Goal: Information Seeking & Learning: Learn about a topic

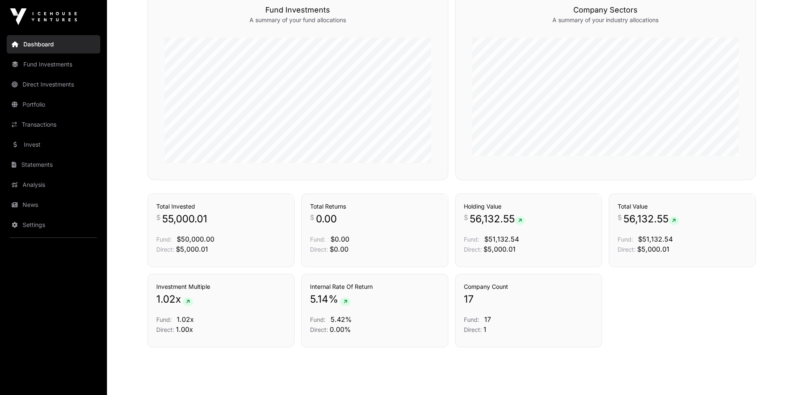
scroll to position [497, 0]
click at [41, 202] on link "News" at bounding box center [54, 204] width 94 height 18
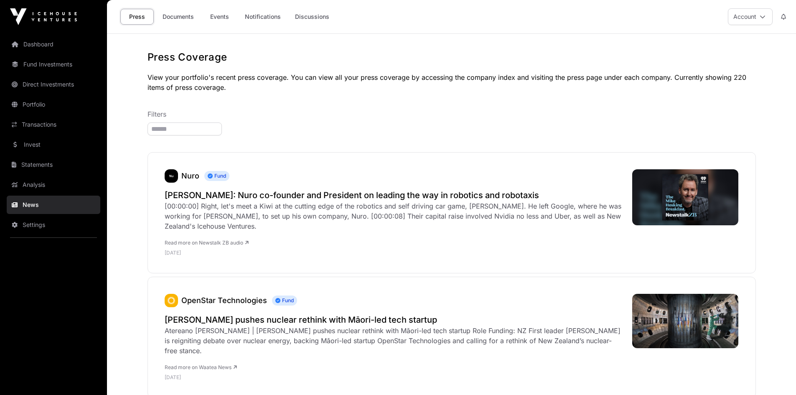
click at [224, 13] on link "Events" at bounding box center [219, 17] width 33 height 16
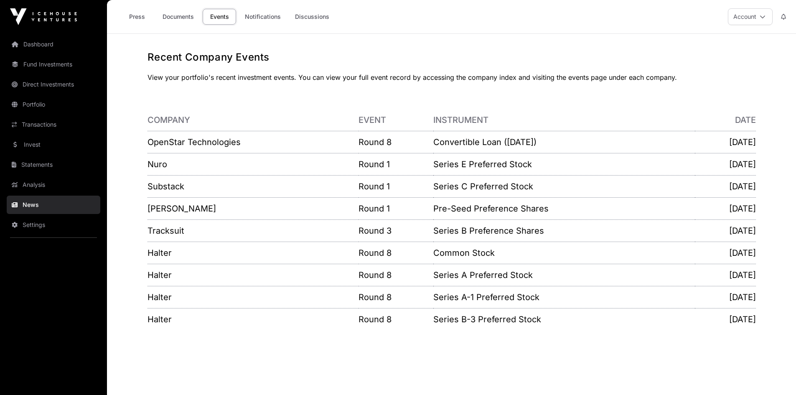
click at [252, 16] on link "Notifications" at bounding box center [262, 17] width 47 height 16
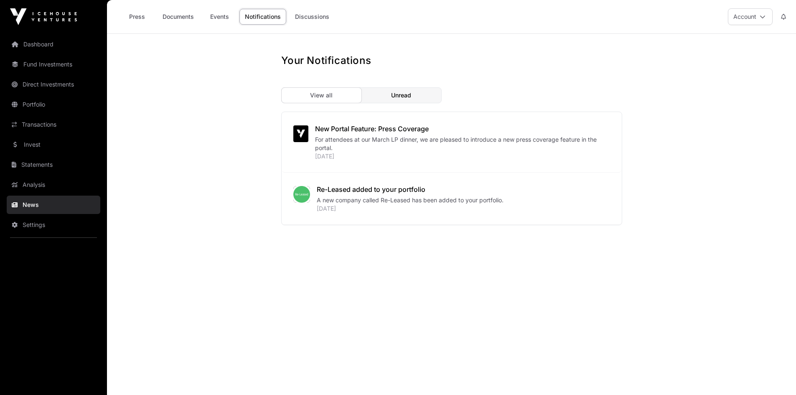
click at [297, 21] on link "Discussions" at bounding box center [311, 17] width 45 height 16
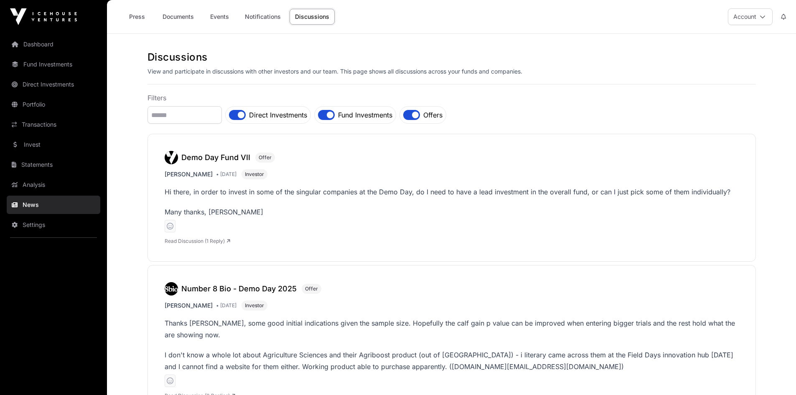
click at [58, 48] on link "Dashboard" at bounding box center [54, 44] width 94 height 18
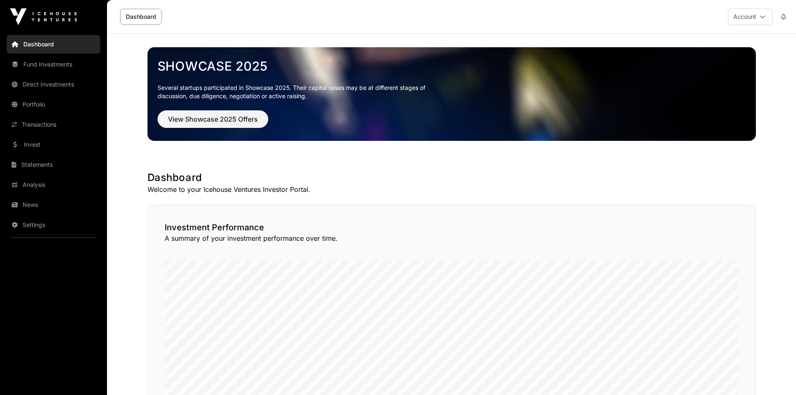
scroll to position [15, 0]
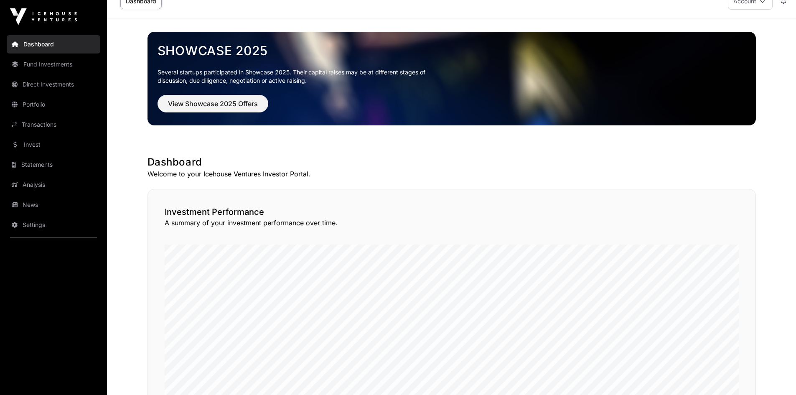
click at [221, 94] on div "Showcase 2025 Several startups participated in Showcase 2025. Their capital rai…" at bounding box center [451, 78] width 595 height 82
click at [217, 97] on button "View Showcase 2025 Offers" at bounding box center [212, 104] width 111 height 18
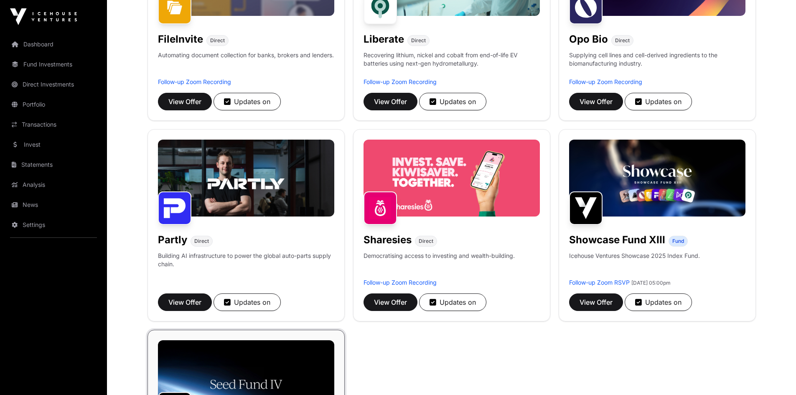
scroll to position [403, 0]
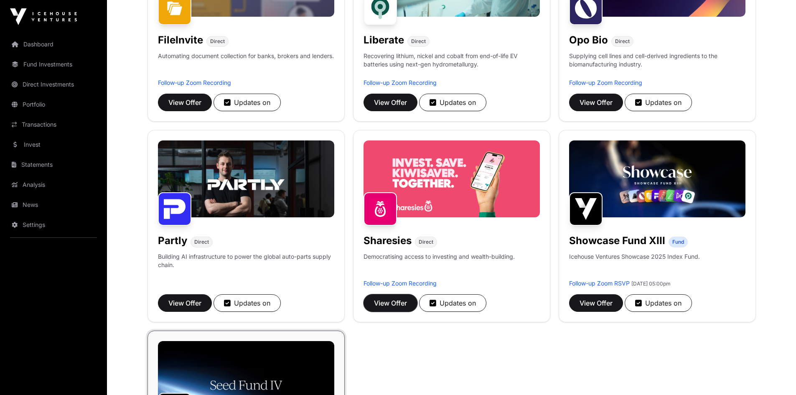
click at [396, 303] on span "View Offer" at bounding box center [390, 303] width 33 height 10
click at [593, 303] on span "View Offer" at bounding box center [595, 303] width 33 height 10
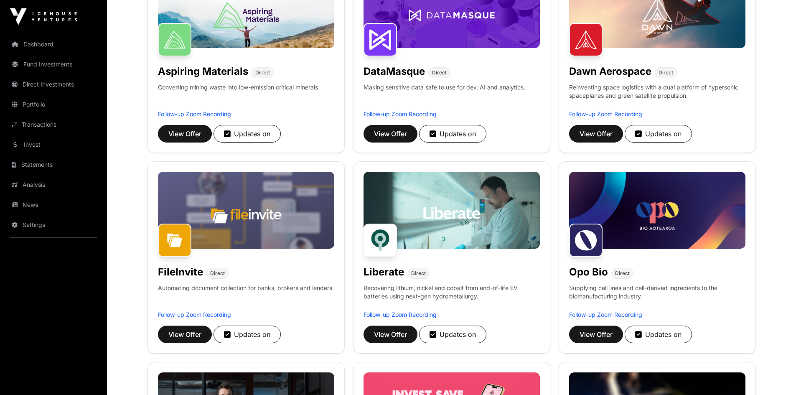
scroll to position [0, 0]
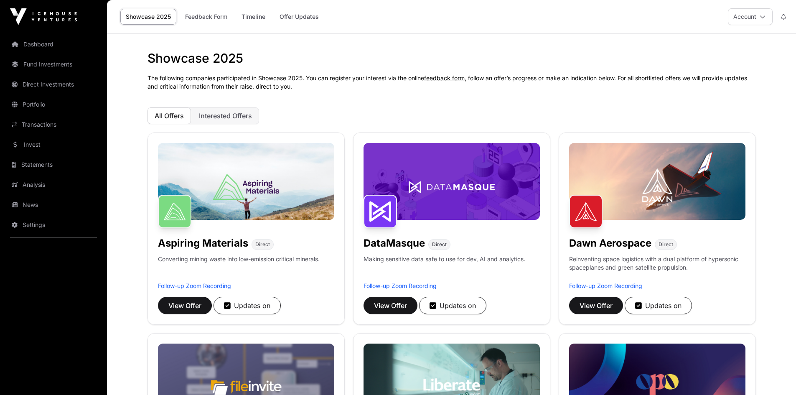
click at [215, 114] on span "Interested Offers" at bounding box center [225, 116] width 53 height 8
click at [185, 111] on button "All Offers" at bounding box center [168, 115] width 43 height 17
click at [254, 19] on link "Timeline" at bounding box center [253, 17] width 35 height 16
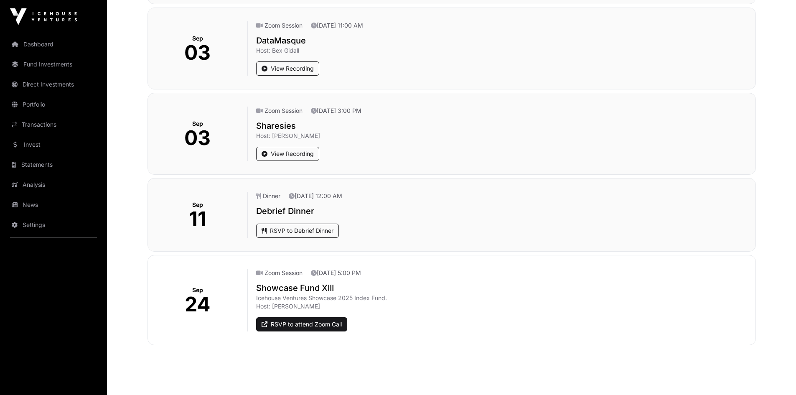
scroll to position [871, 0]
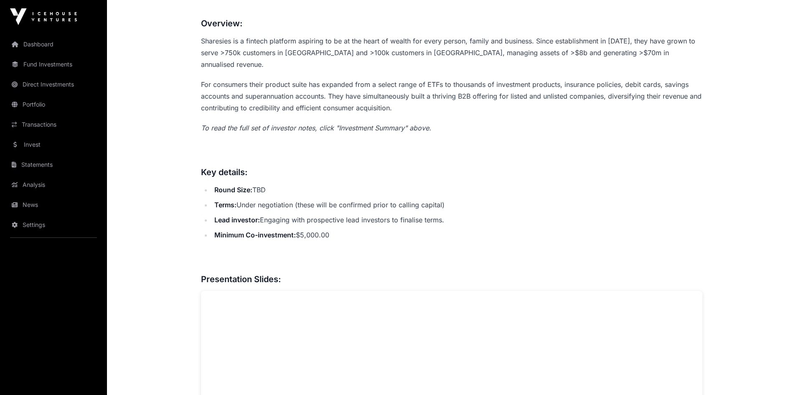
scroll to position [657, 0]
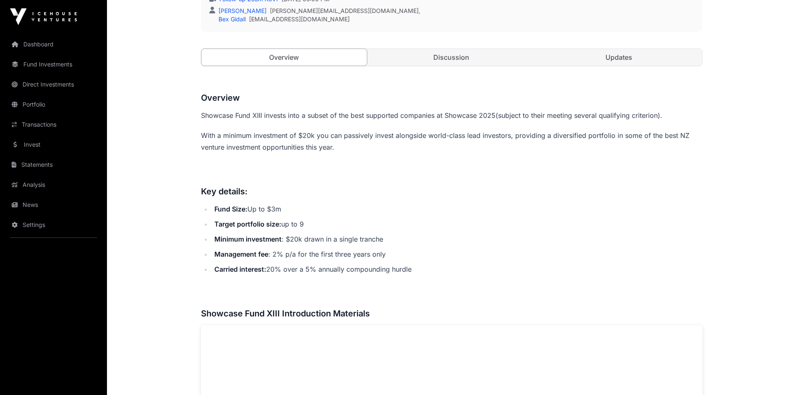
scroll to position [277, 0]
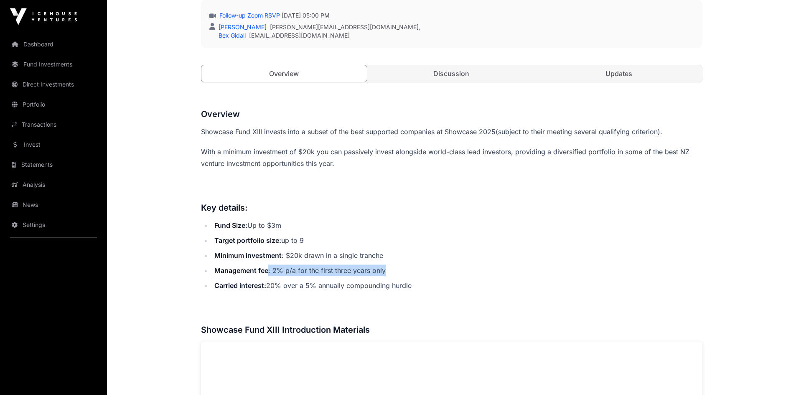
drag, startPoint x: 267, startPoint y: 271, endPoint x: 391, endPoint y: 271, distance: 123.2
click at [391, 271] on li "Management fee : 2% p/a for the first three years only" at bounding box center [457, 270] width 490 height 12
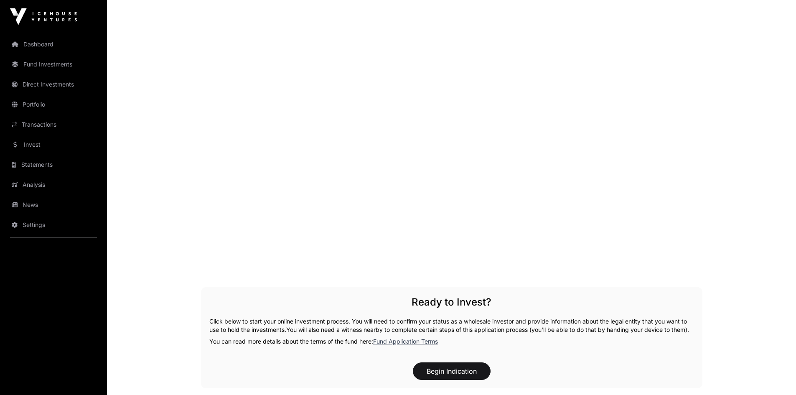
scroll to position [1215, 0]
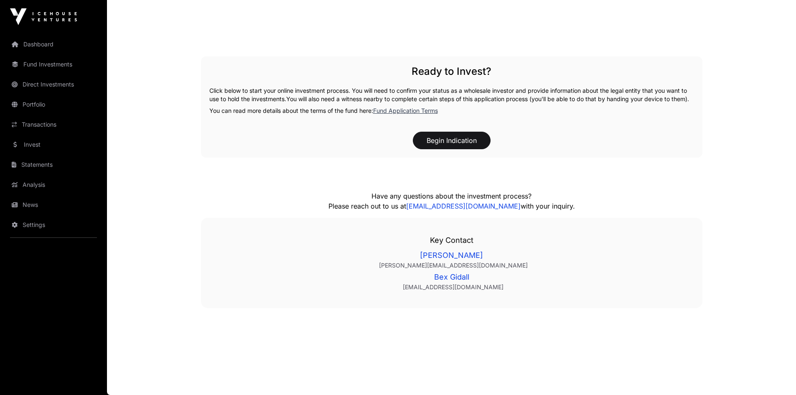
click at [48, 47] on link "Dashboard" at bounding box center [54, 44] width 94 height 18
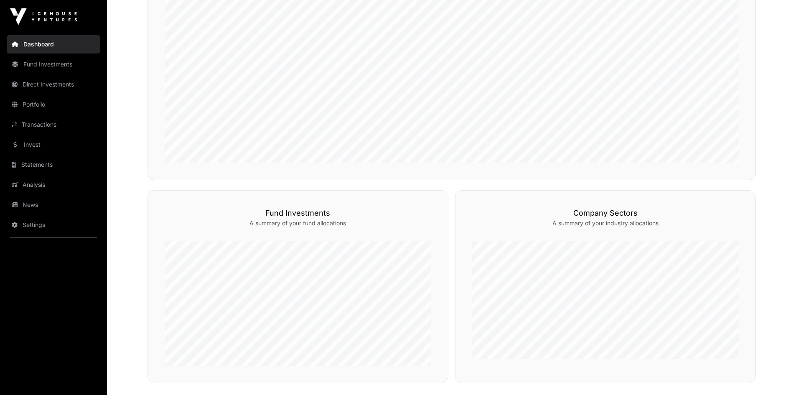
scroll to position [520, 0]
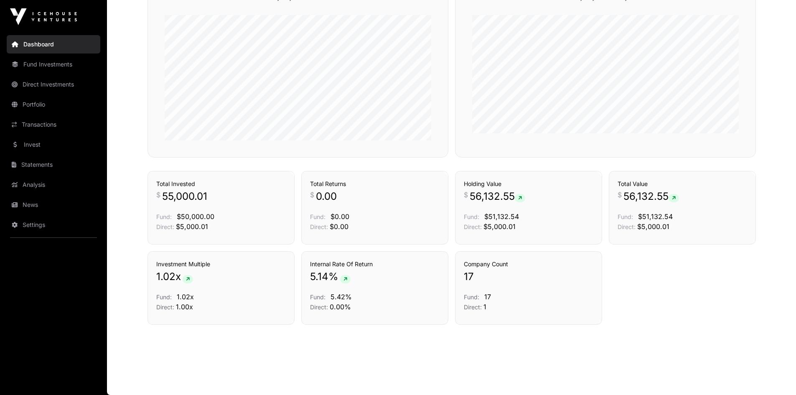
click at [63, 68] on link "Fund Investments" at bounding box center [54, 64] width 94 height 18
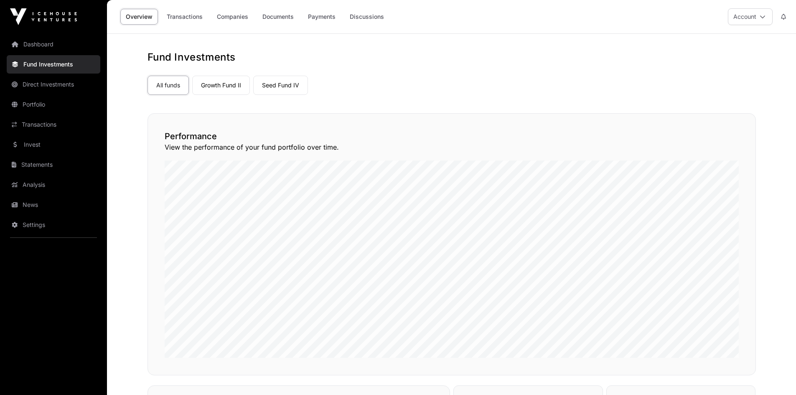
click at [235, 17] on link "Companies" at bounding box center [232, 17] width 42 height 16
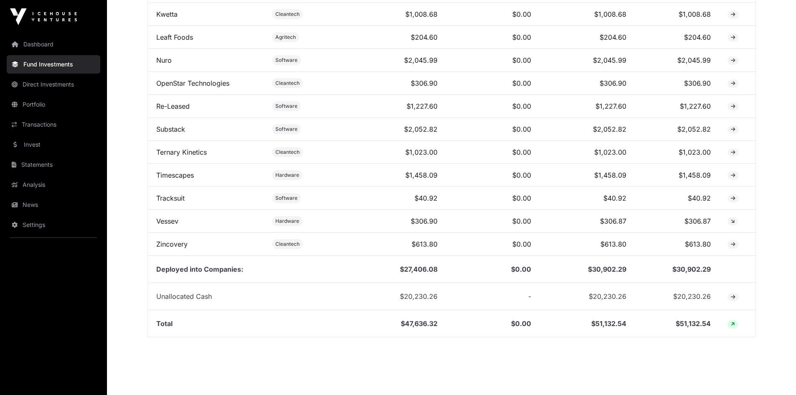
scroll to position [513, 0]
click at [424, 300] on span "$20,230.26" at bounding box center [419, 296] width 38 height 8
click at [422, 300] on span "$20,230.26" at bounding box center [419, 296] width 38 height 8
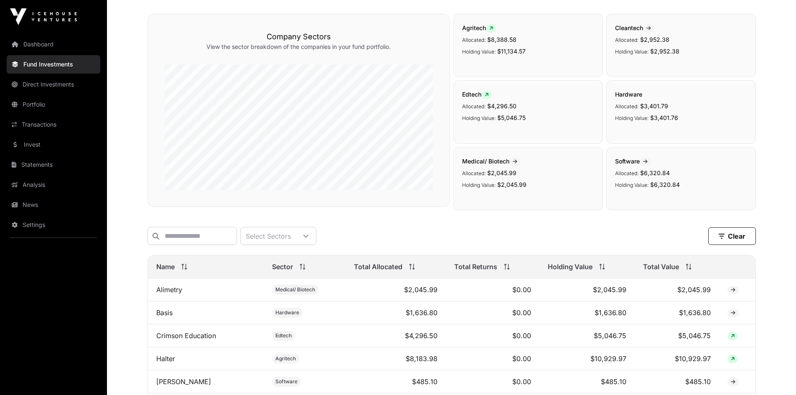
scroll to position [0, 0]
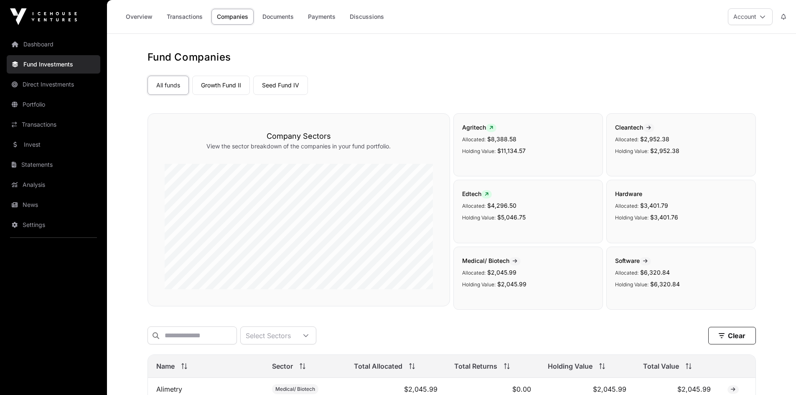
click at [217, 92] on link "Growth Fund II" at bounding box center [221, 85] width 58 height 19
click at [61, 147] on link "Invest" at bounding box center [54, 144] width 94 height 18
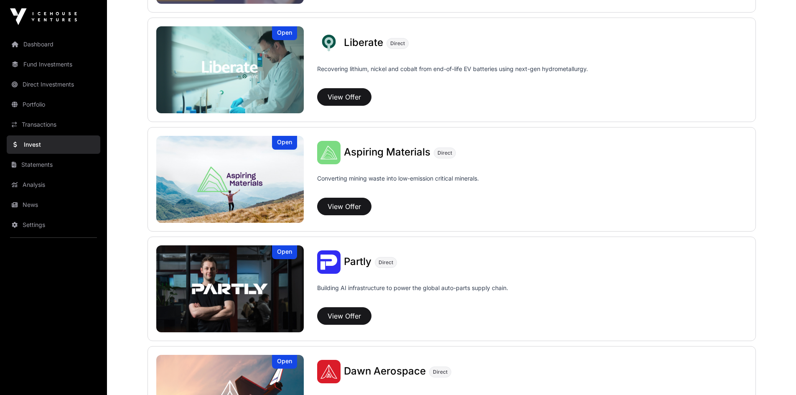
scroll to position [638, 0]
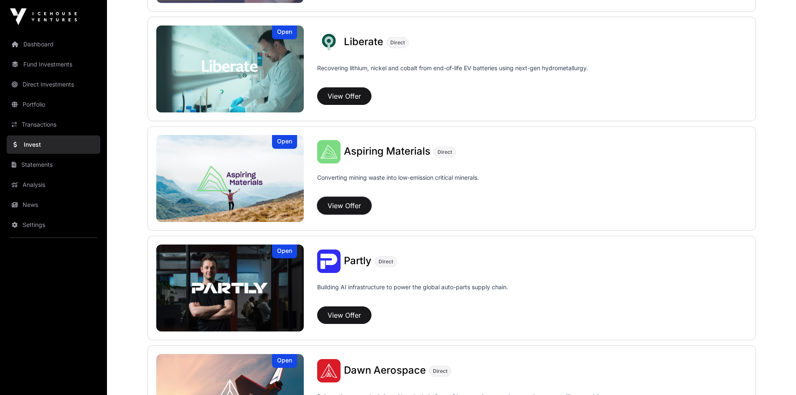
click at [353, 204] on button "View Offer" at bounding box center [344, 206] width 54 height 18
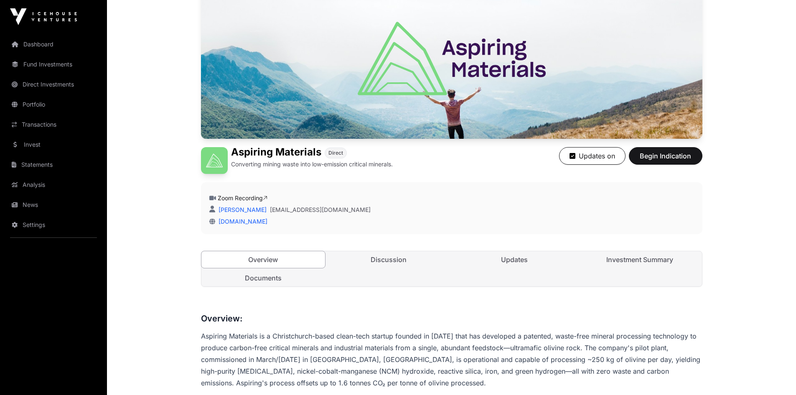
scroll to position [95, 0]
click at [619, 252] on link "Investment Summary" at bounding box center [640, 259] width 124 height 17
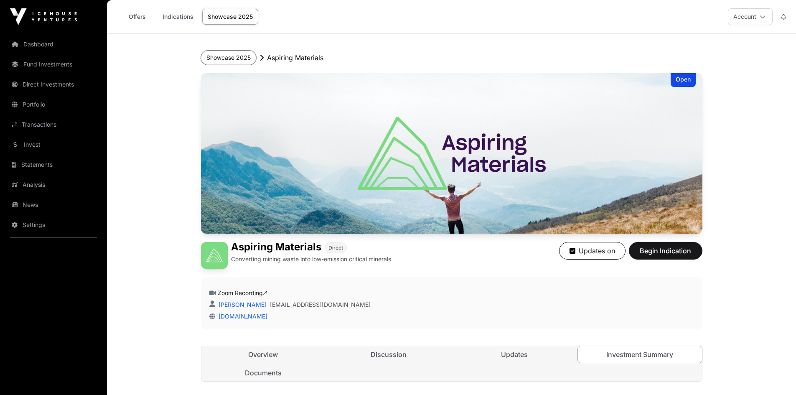
click at [223, 56] on button "Showcase 2025" at bounding box center [228, 58] width 55 height 14
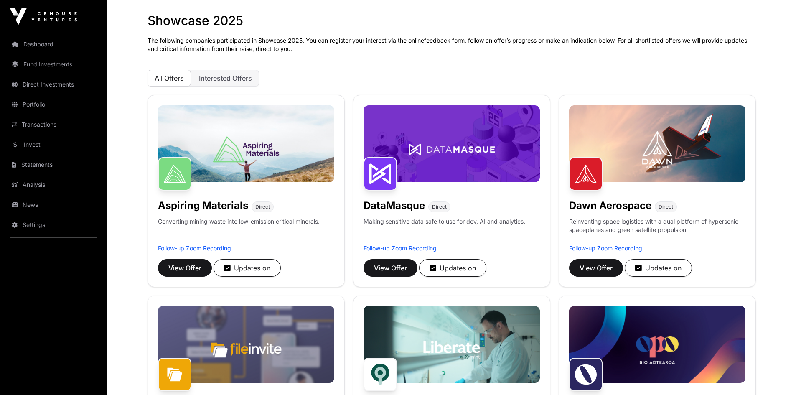
scroll to position [35, 0]
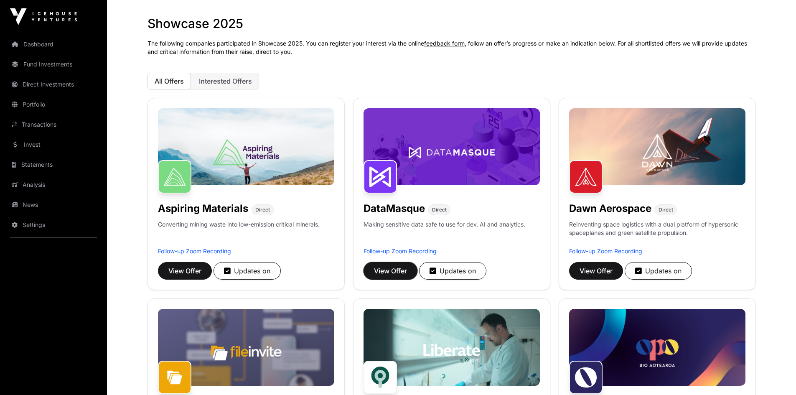
click at [404, 272] on span "View Offer" at bounding box center [390, 271] width 33 height 10
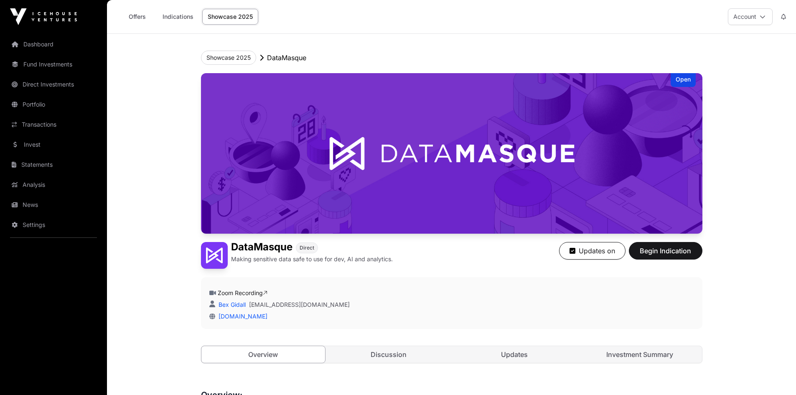
click at [626, 364] on div "Open DataMasque Direct Making sensitive data safe to use for dev, AI and analyt…" at bounding box center [451, 226] width 501 height 307
click at [619, 352] on link "Investment Summary" at bounding box center [640, 354] width 124 height 17
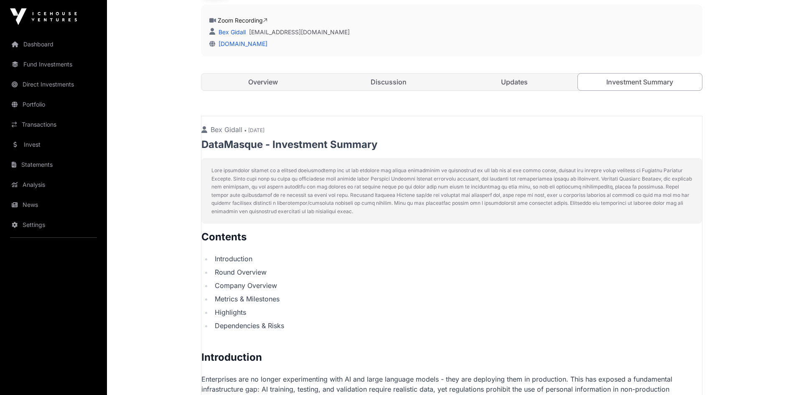
scroll to position [248, 0]
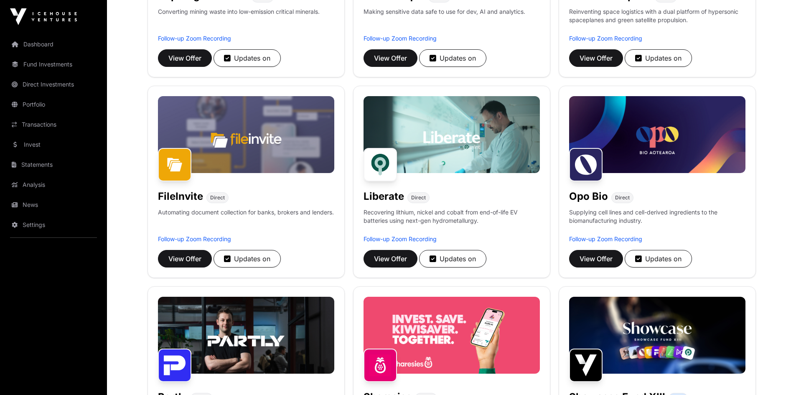
scroll to position [252, 0]
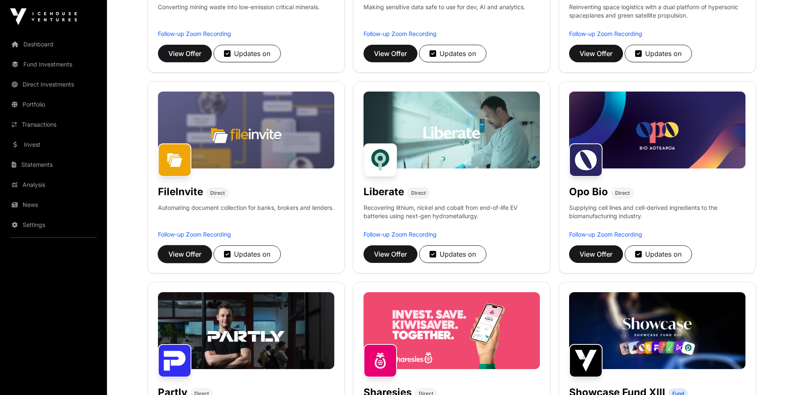
click at [195, 255] on span "View Offer" at bounding box center [184, 254] width 33 height 10
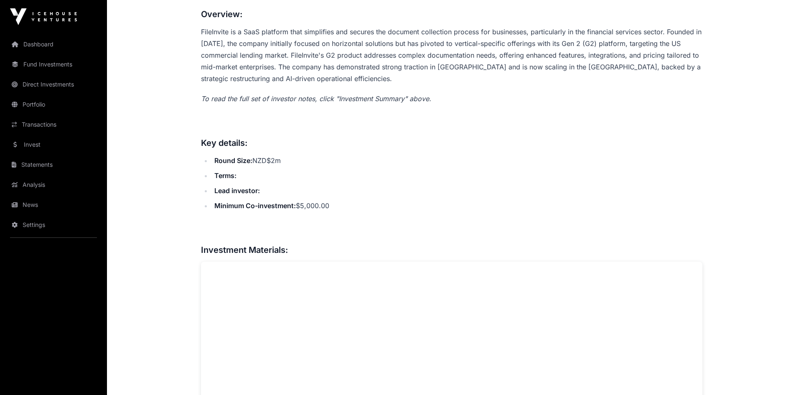
scroll to position [38, 0]
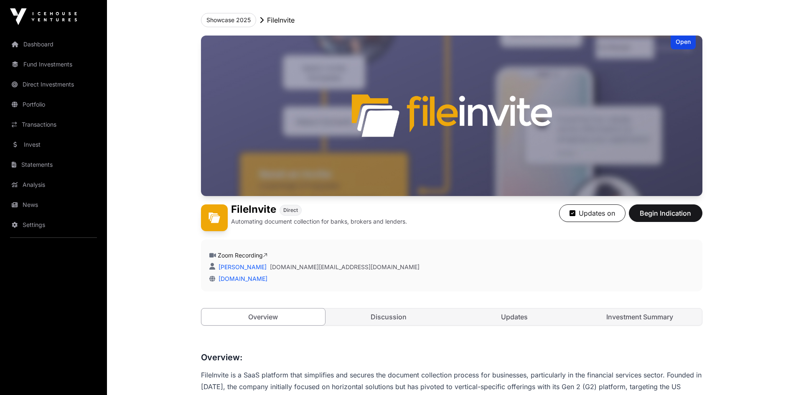
click at [646, 312] on link "Investment Summary" at bounding box center [640, 316] width 124 height 17
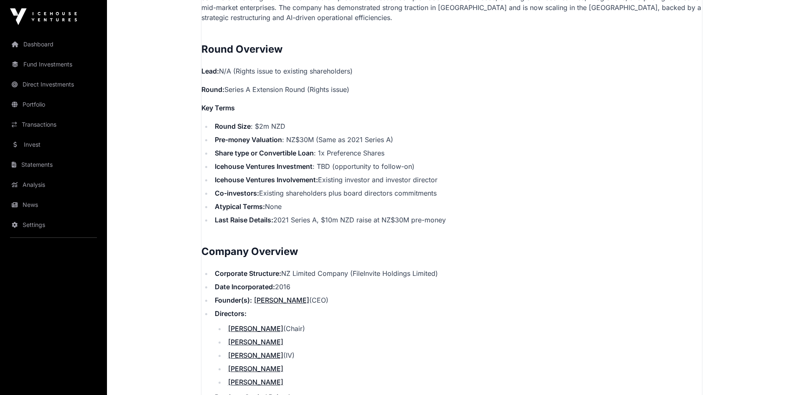
scroll to position [674, 0]
